Goal: Information Seeking & Learning: Learn about a topic

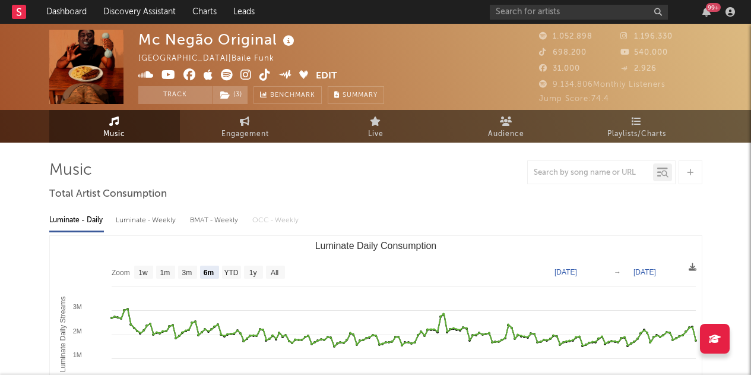
select select "6m"
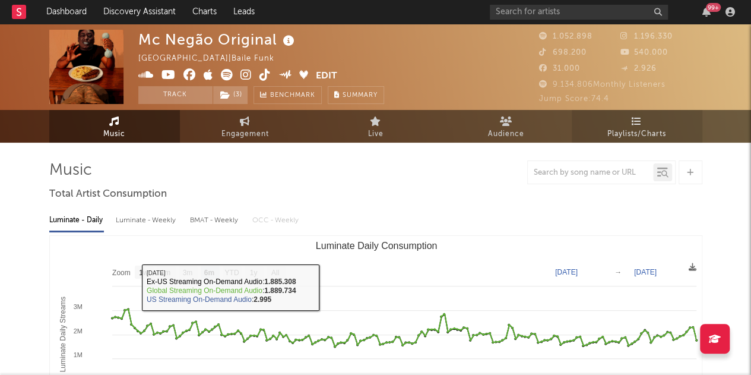
click at [649, 134] on span "Playlists/Charts" at bounding box center [636, 134] width 59 height 14
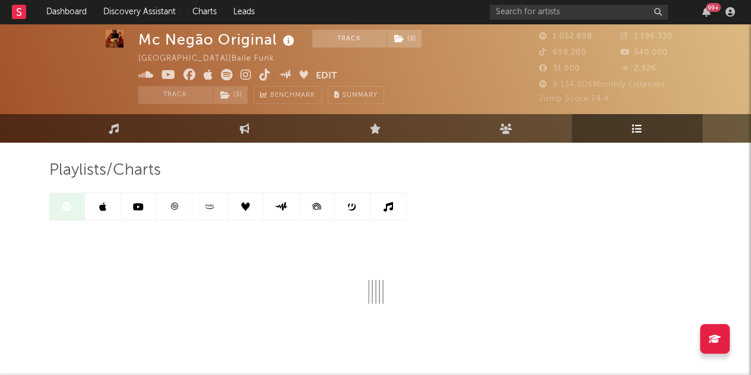
scroll to position [41, 0]
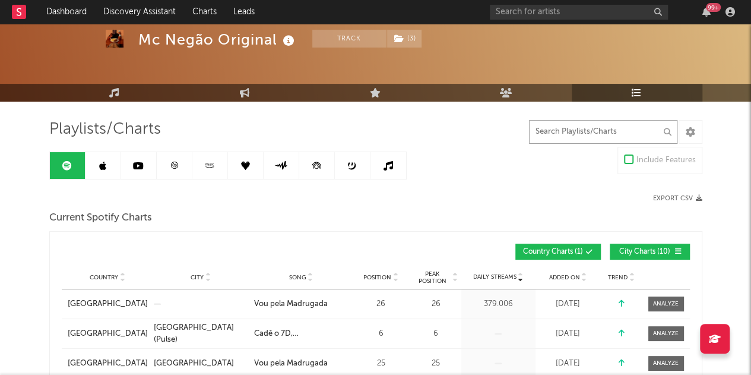
click at [559, 122] on input "text" at bounding box center [603, 132] width 148 height 24
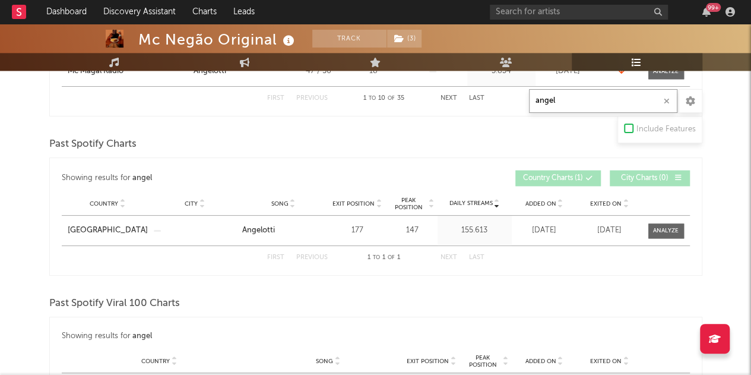
scroll to position [706, 0]
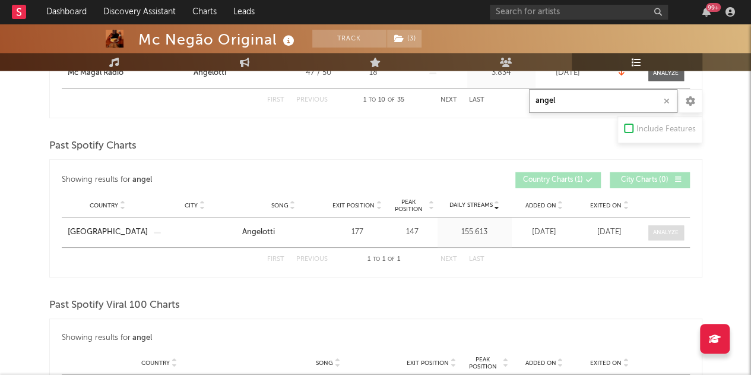
type input "angel"
click at [660, 235] on span at bounding box center [666, 232] width 36 height 15
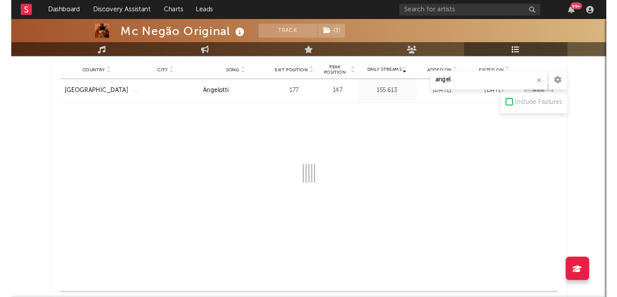
scroll to position [823, 0]
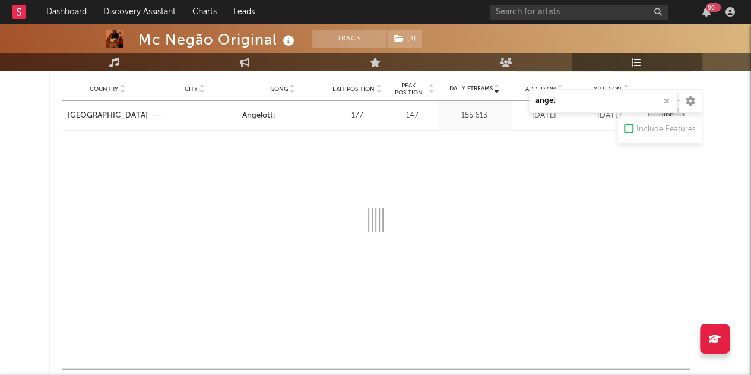
select select "1w"
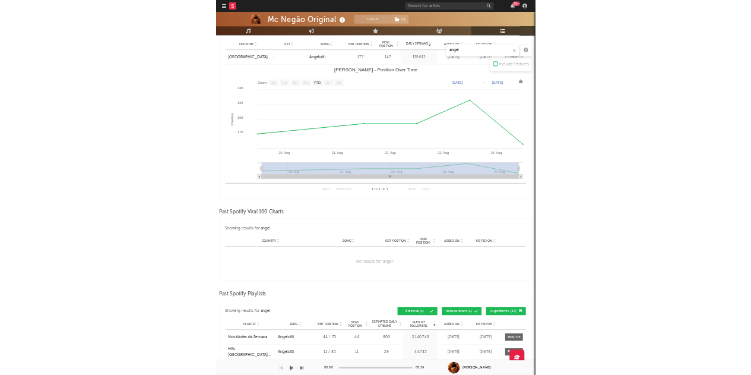
scroll to position [823, 0]
